Goal: Task Accomplishment & Management: Manage account settings

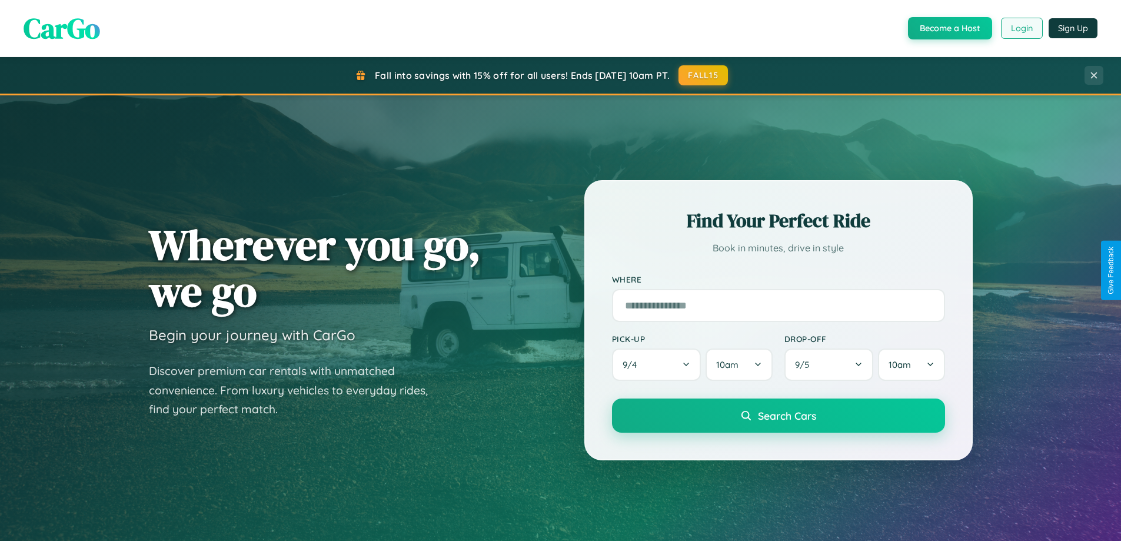
click at [1021, 28] on button "Login" at bounding box center [1022, 28] width 42 height 21
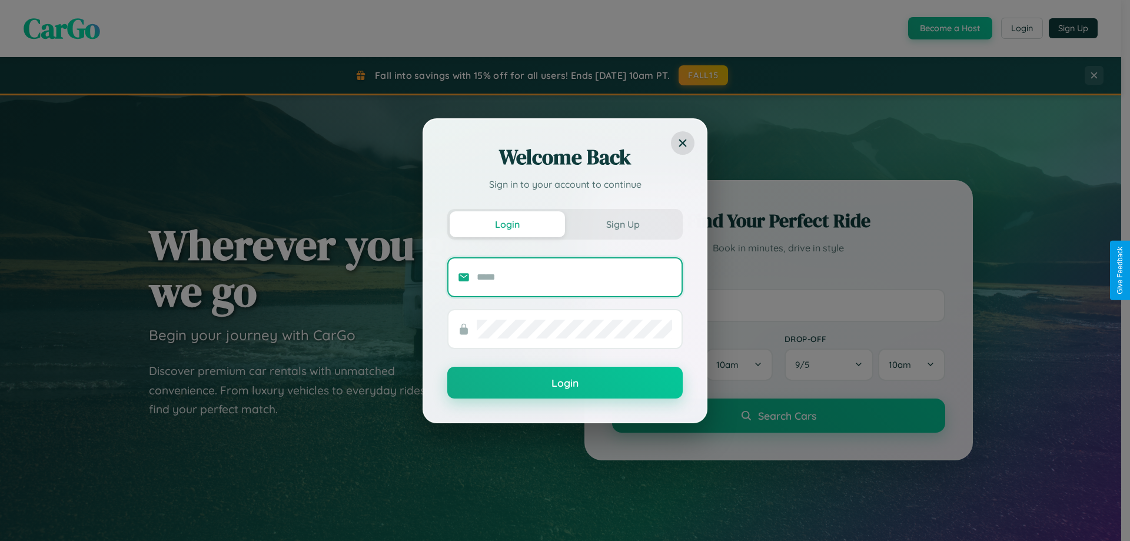
click at [575, 277] on input "text" at bounding box center [574, 277] width 195 height 19
type input "**********"
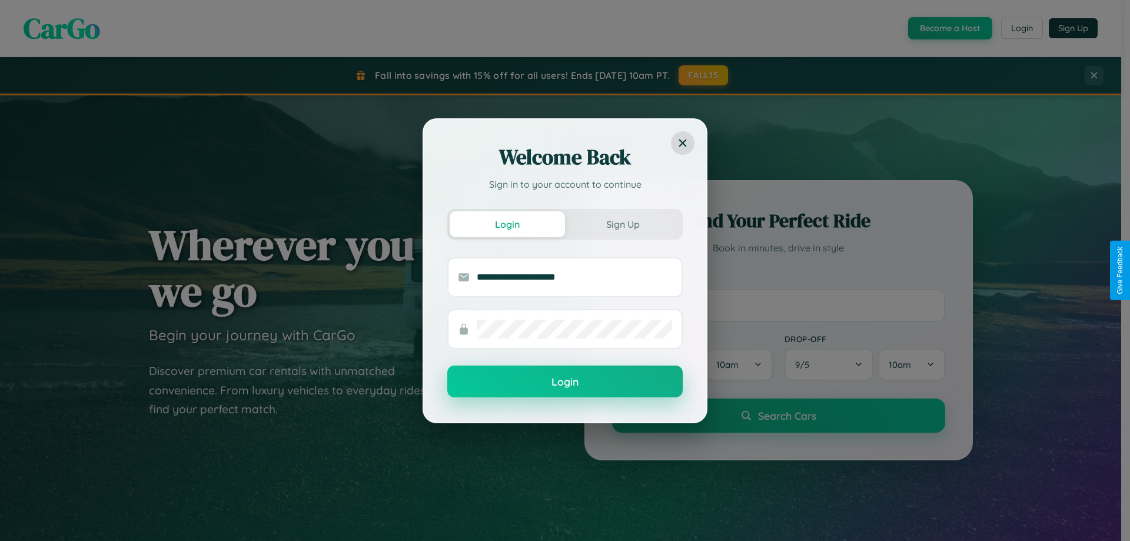
click at [565, 382] on button "Login" at bounding box center [564, 382] width 235 height 32
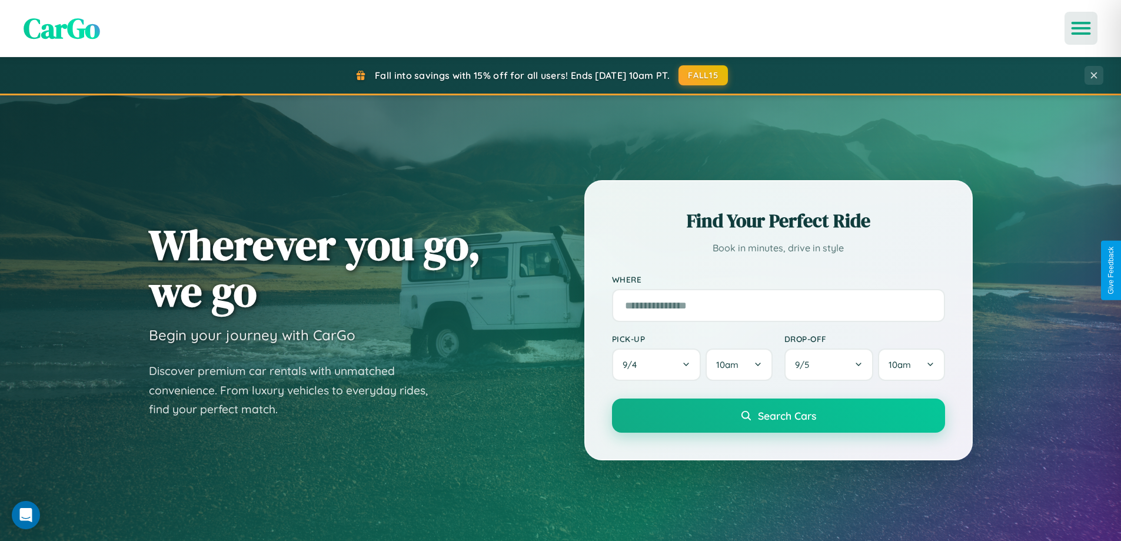
click at [1081, 28] on icon "Open menu" at bounding box center [1081, 28] width 17 height 11
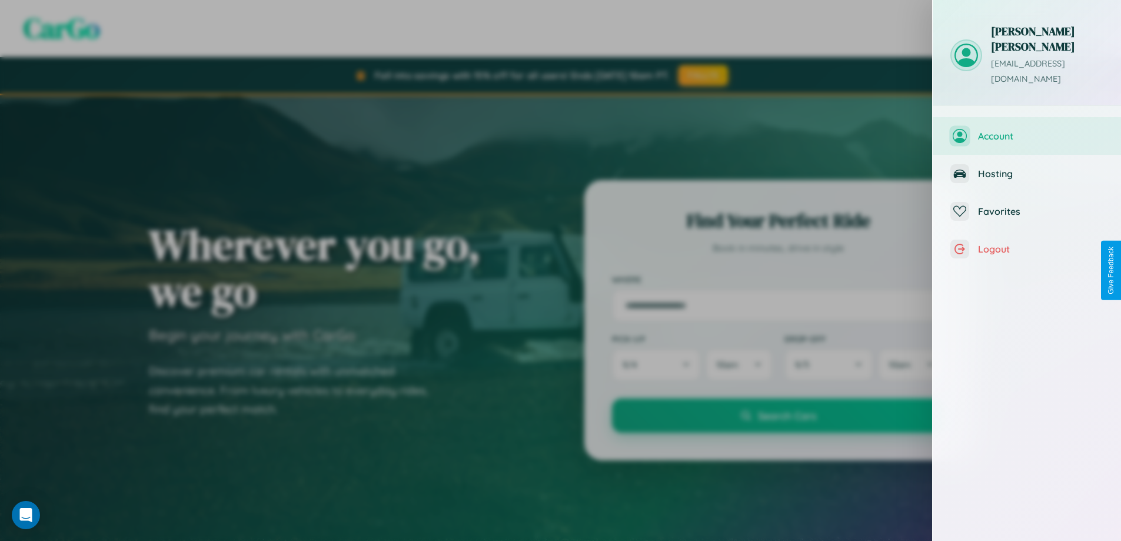
click at [1027, 130] on span "Account" at bounding box center [1040, 136] width 125 height 12
